Goal: Task Accomplishment & Management: Use online tool/utility

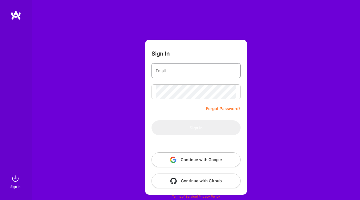
type input "[EMAIL_ADDRESS][DOMAIN_NAME]"
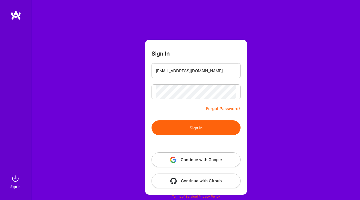
click at [204, 128] on button "Sign In" at bounding box center [196, 128] width 89 height 15
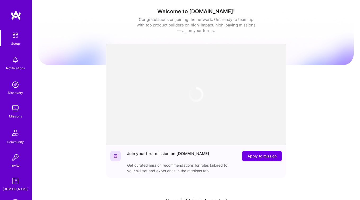
scroll to position [2, 0]
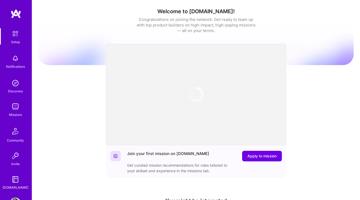
click at [16, 107] on img at bounding box center [15, 107] width 11 height 11
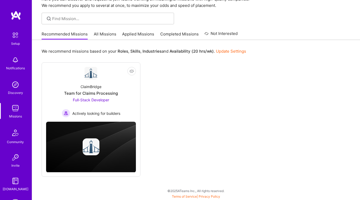
scroll to position [27, 0]
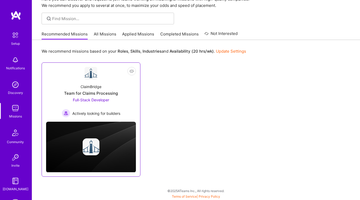
click at [96, 98] on span "Full-Stack Developer" at bounding box center [91, 100] width 36 height 5
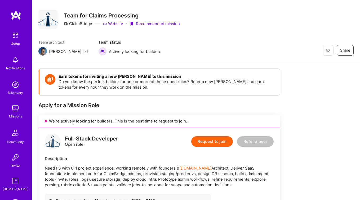
scroll to position [10, 0]
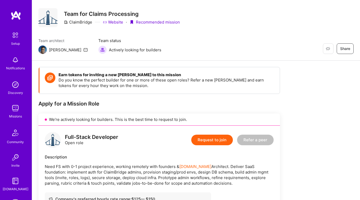
click at [117, 22] on link "Website" at bounding box center [113, 22] width 20 height 6
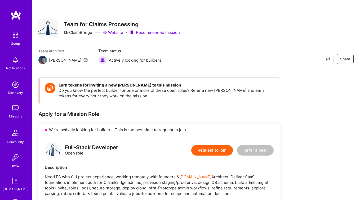
scroll to position [0, 0]
click at [19, 111] on img at bounding box center [15, 108] width 11 height 11
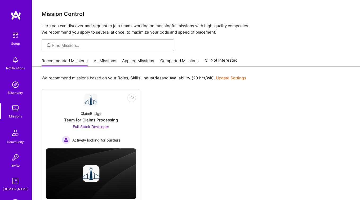
click at [105, 62] on link "All Missions" at bounding box center [105, 62] width 23 height 9
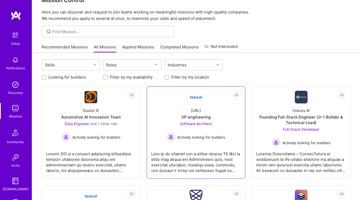
scroll to position [14, 0]
click at [209, 132] on div "Software Architect Actively looking for builders" at bounding box center [196, 131] width 59 height 20
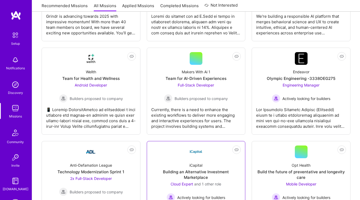
scroll to position [1594, 0]
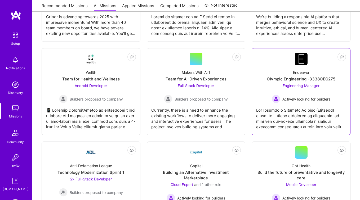
click at [295, 95] on div "Actively looking for builders" at bounding box center [301, 99] width 59 height 8
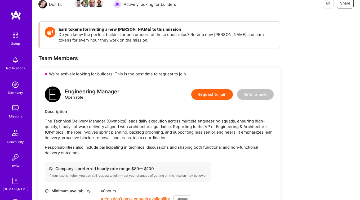
scroll to position [56, 0]
